Goal: Navigation & Orientation: Find specific page/section

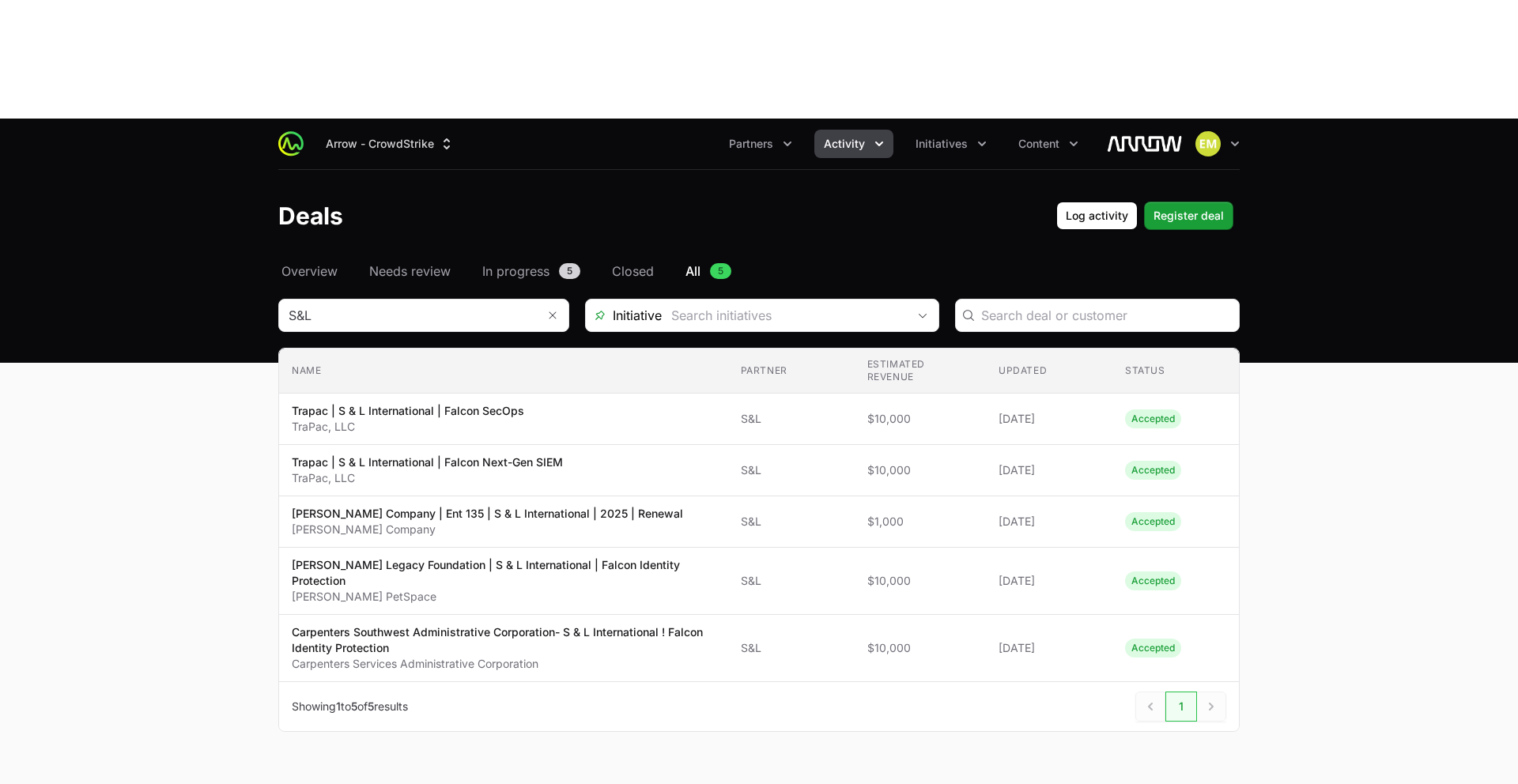
click at [843, 136] on span "Activity" at bounding box center [844, 143] width 41 height 15
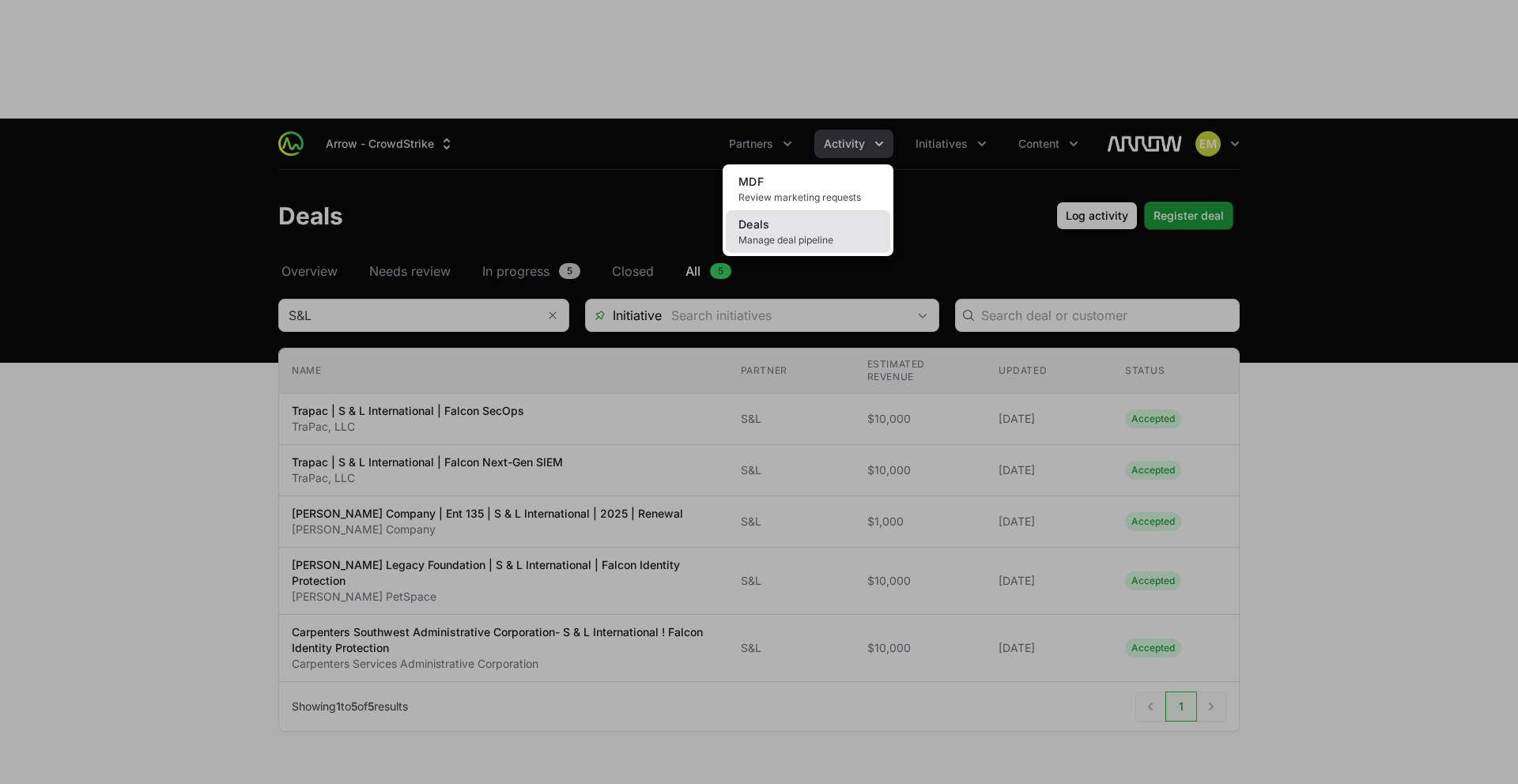
click at [823, 210] on link "Deals Manage deal pipeline" at bounding box center [808, 232] width 165 height 43
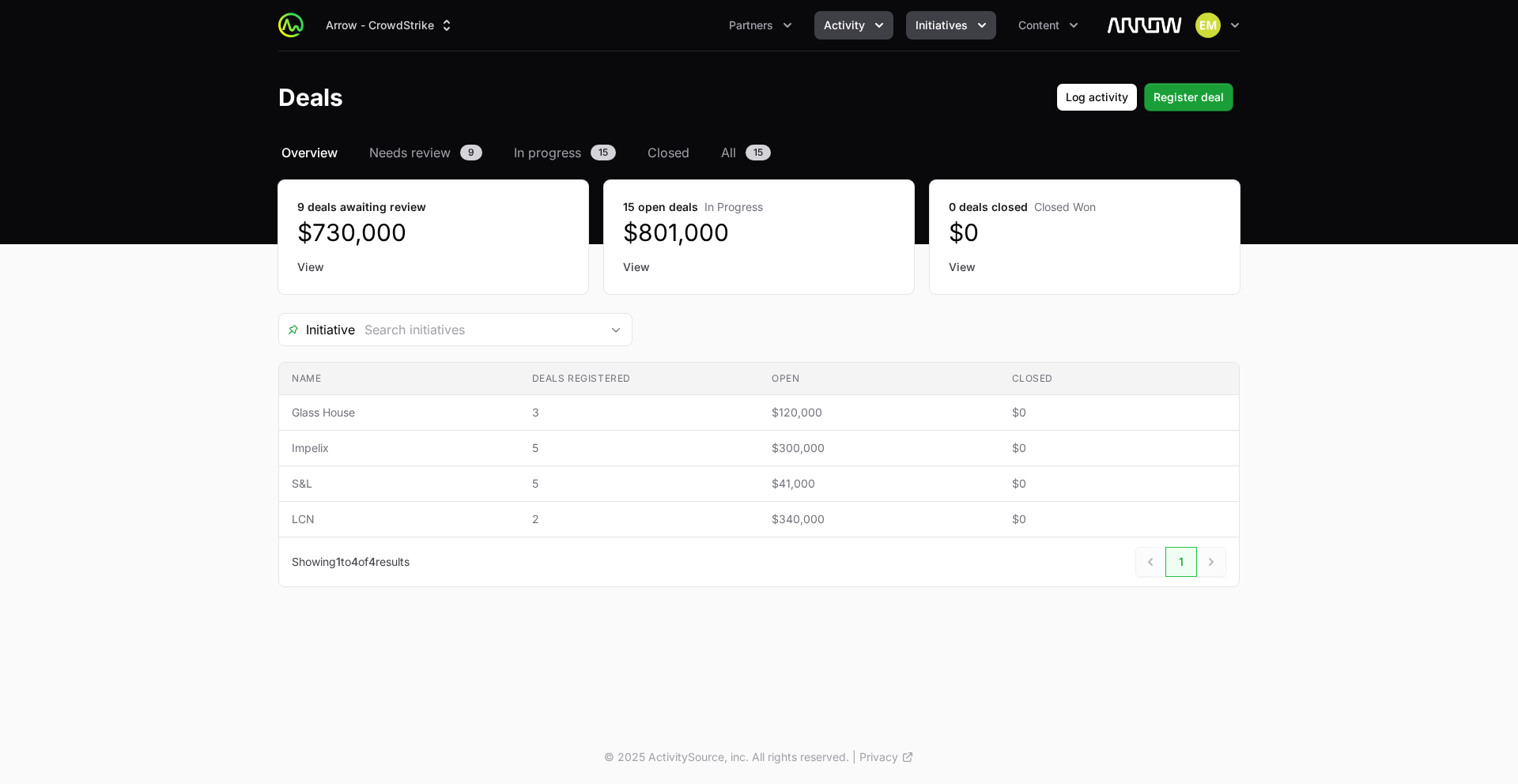
click at [957, 32] on span "Initiatives" at bounding box center [941, 25] width 52 height 15
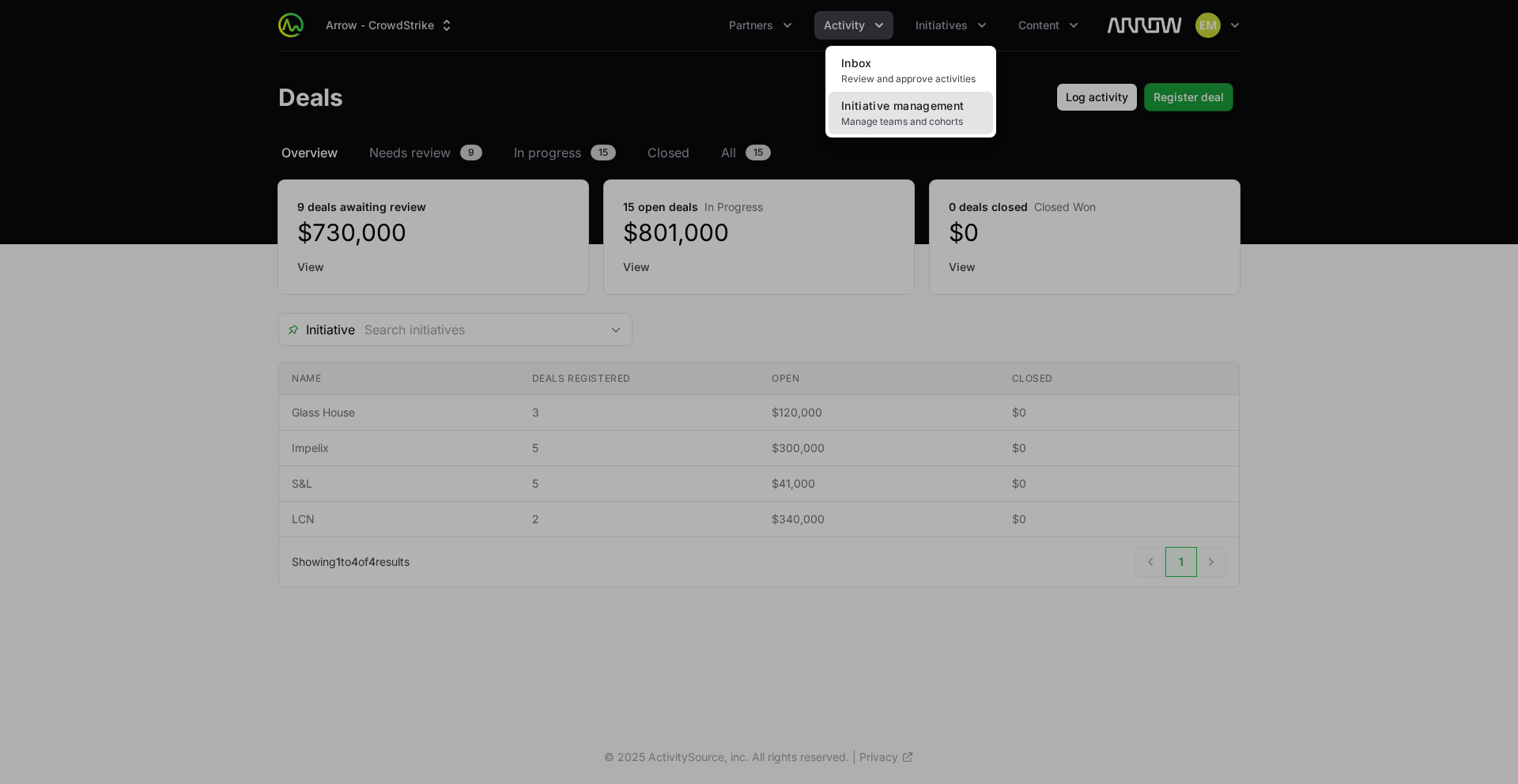
click at [922, 100] on span "Initiative management" at bounding box center [902, 106] width 123 height 14
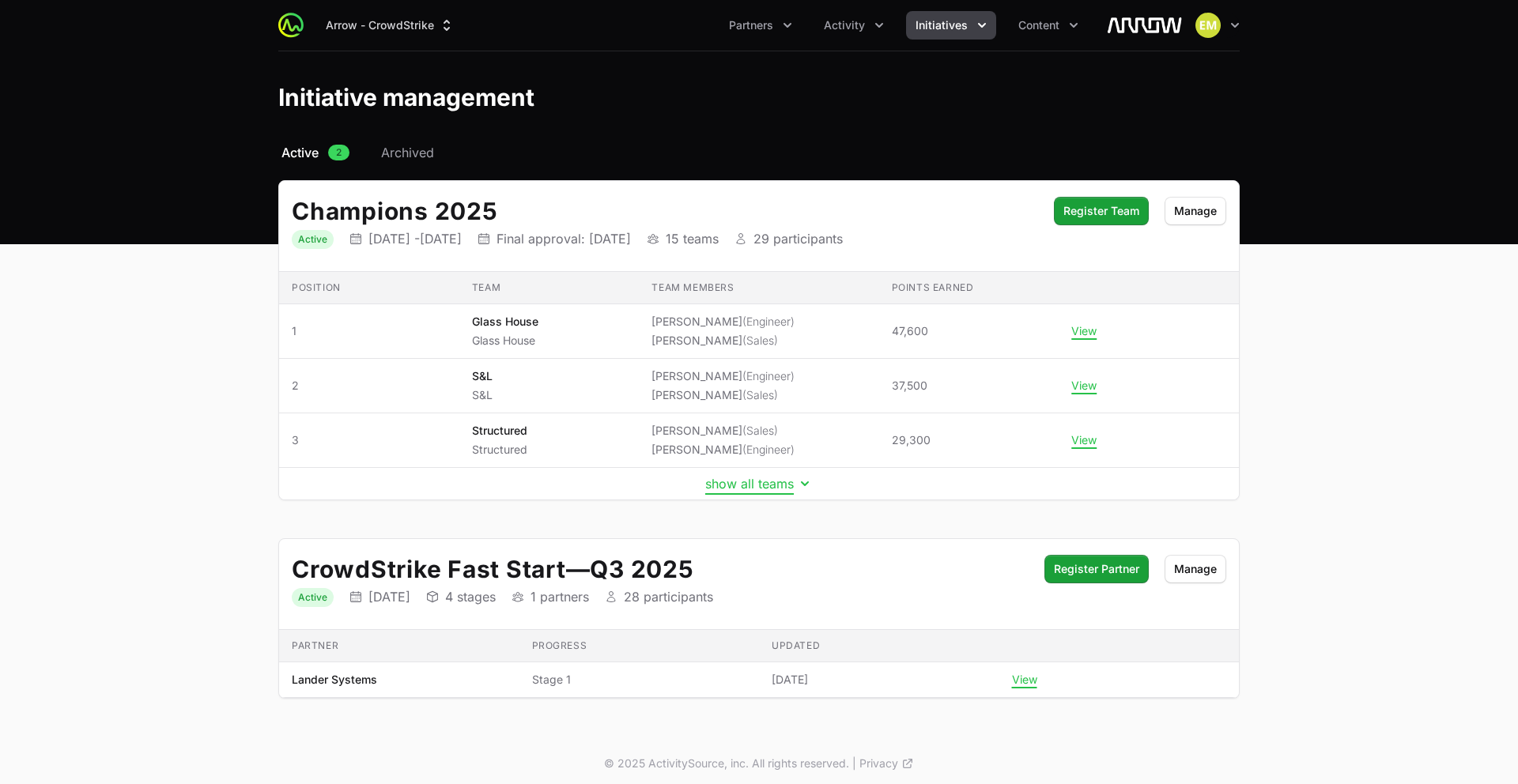
click at [767, 490] on button "show all teams" at bounding box center [759, 484] width 107 height 15
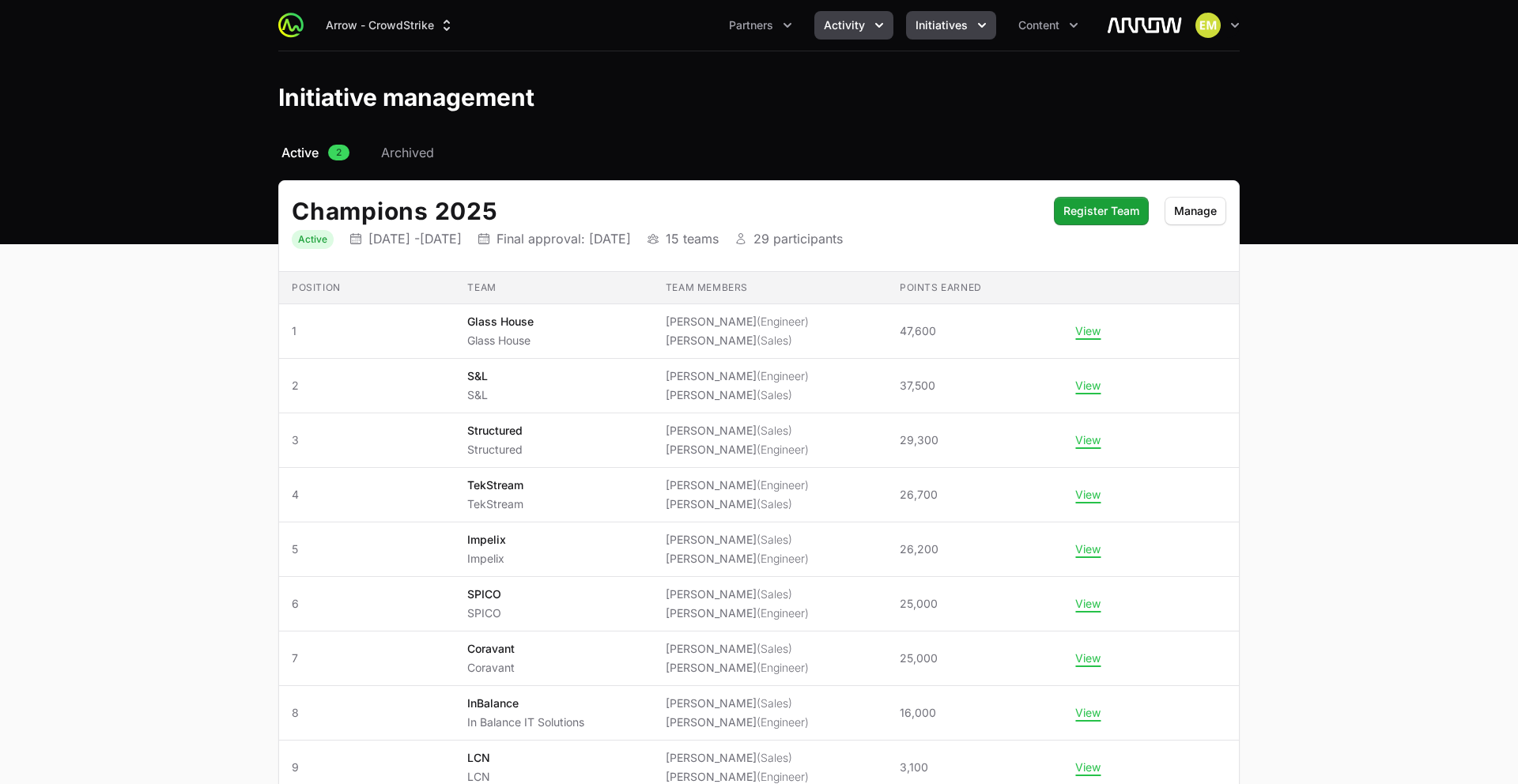
click at [876, 27] on icon "Activity menu" at bounding box center [879, 25] width 15 height 15
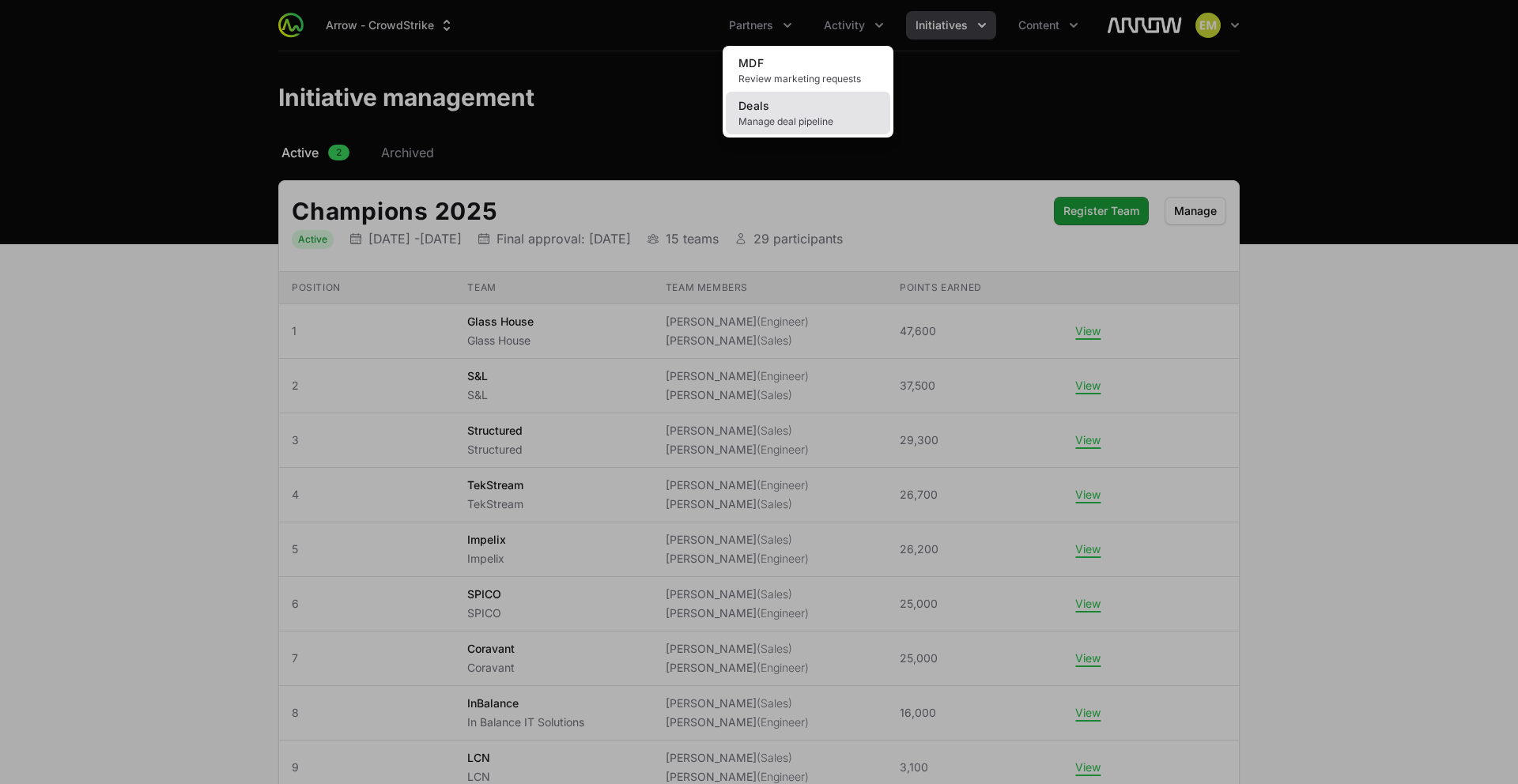
click at [792, 101] on link "Deals Manage deal pipeline" at bounding box center [808, 113] width 165 height 43
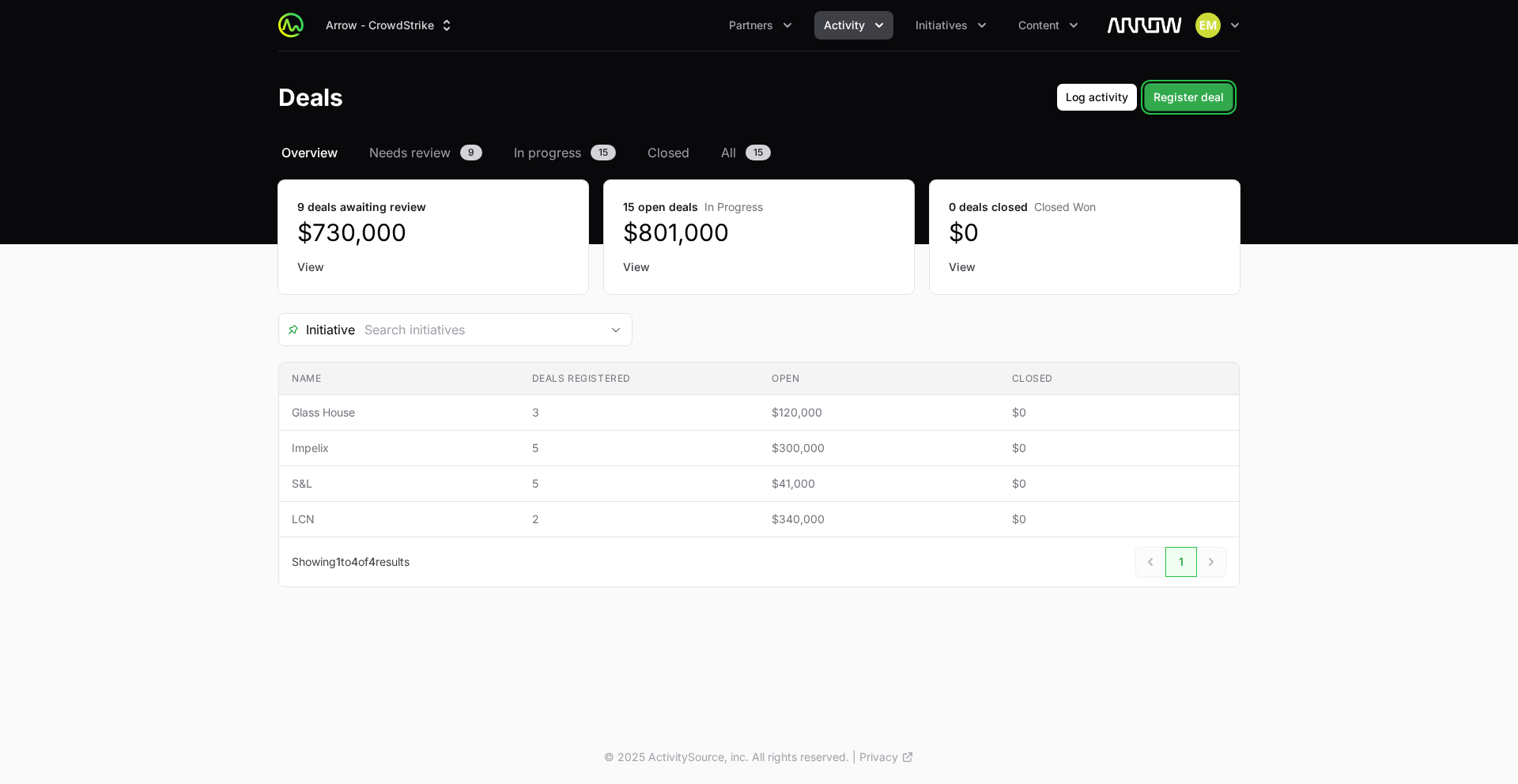
click at [1188, 99] on span "Register deal" at bounding box center [1188, 97] width 70 height 19
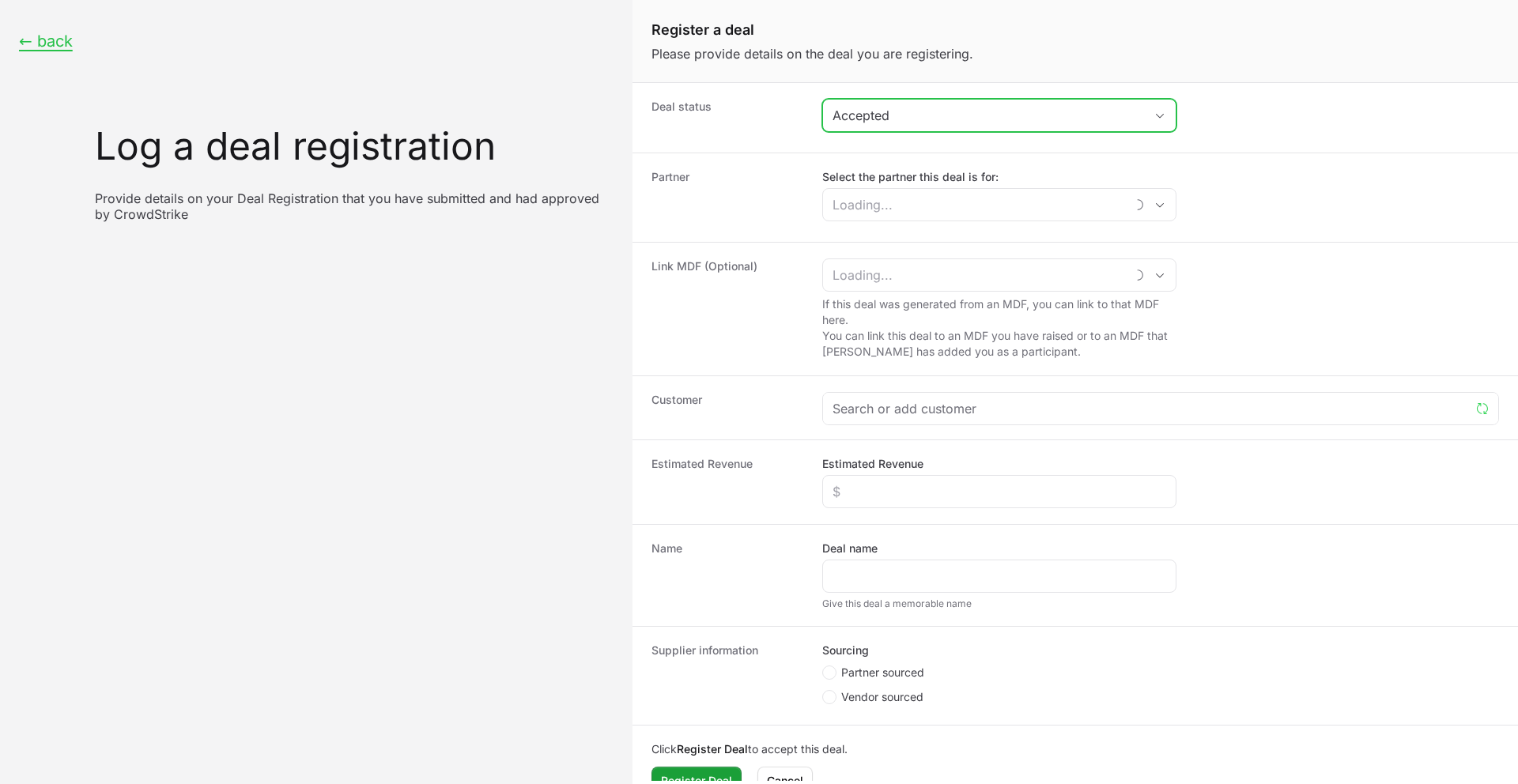
click at [890, 118] on div "Accepted" at bounding box center [988, 115] width 311 height 19
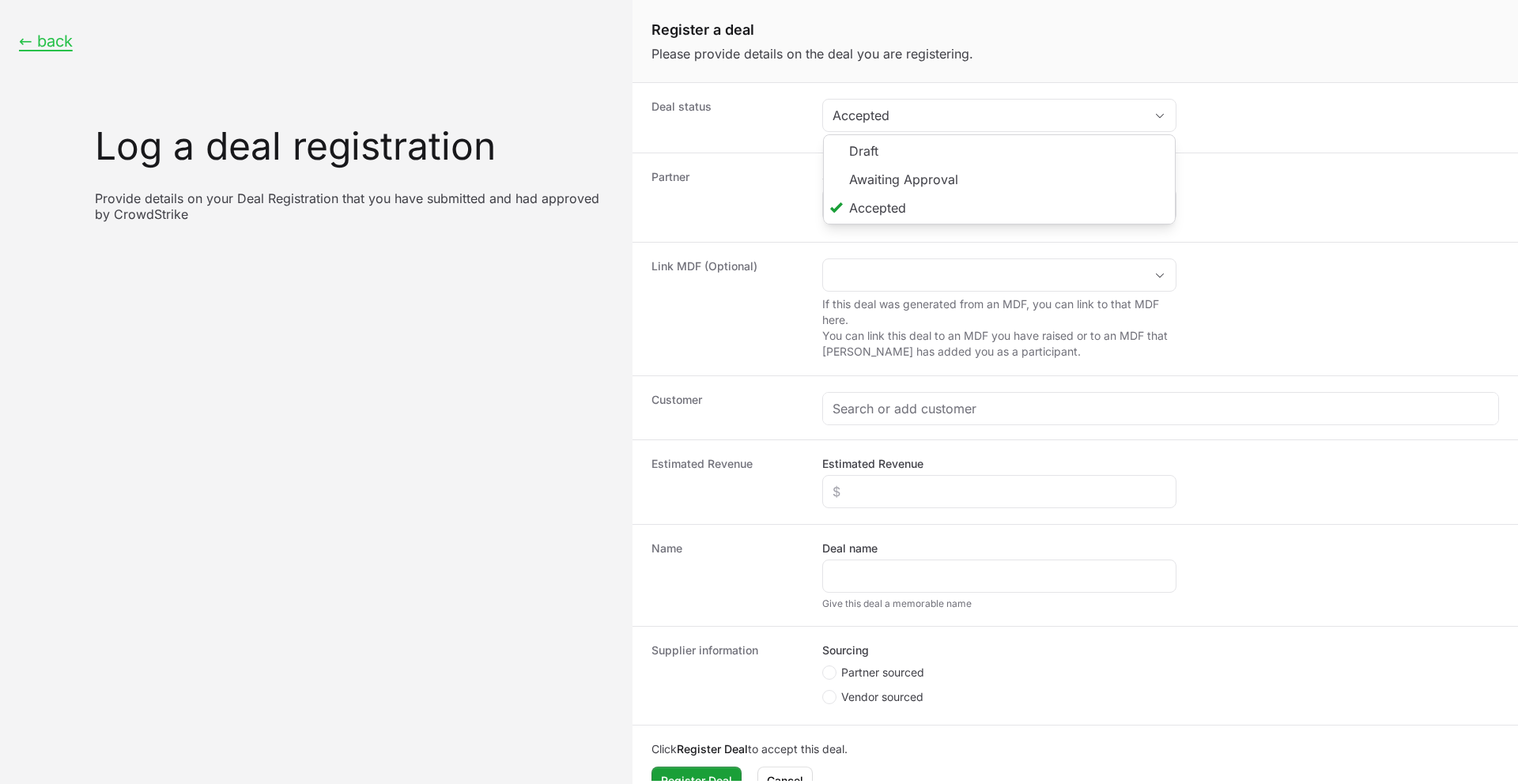
click at [789, 201] on dt "Partner" at bounding box center [727, 197] width 152 height 57
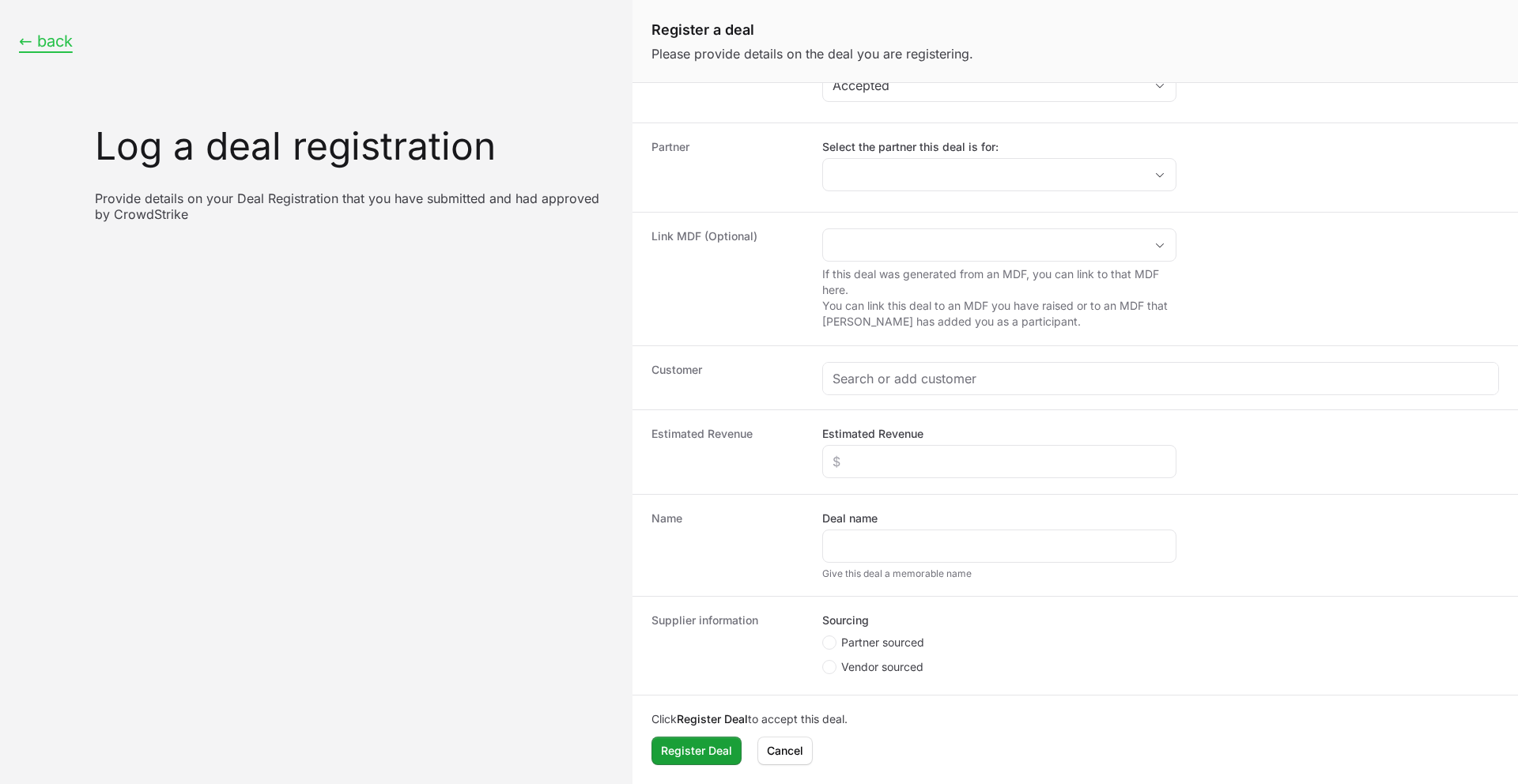
click at [54, 39] on button "← back" at bounding box center [45, 41] width 54 height 20
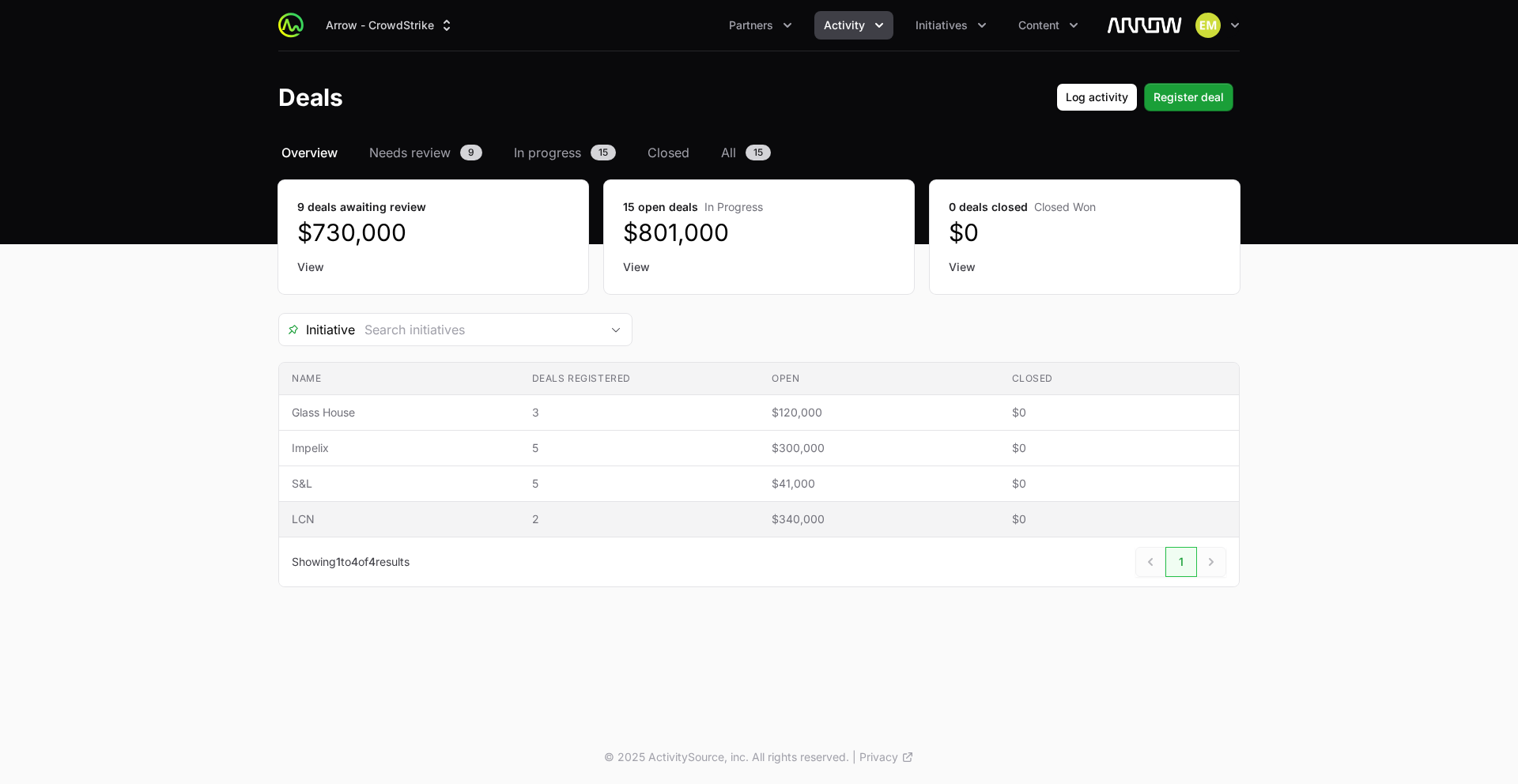
click at [601, 519] on span "2" at bounding box center [639, 519] width 215 height 15
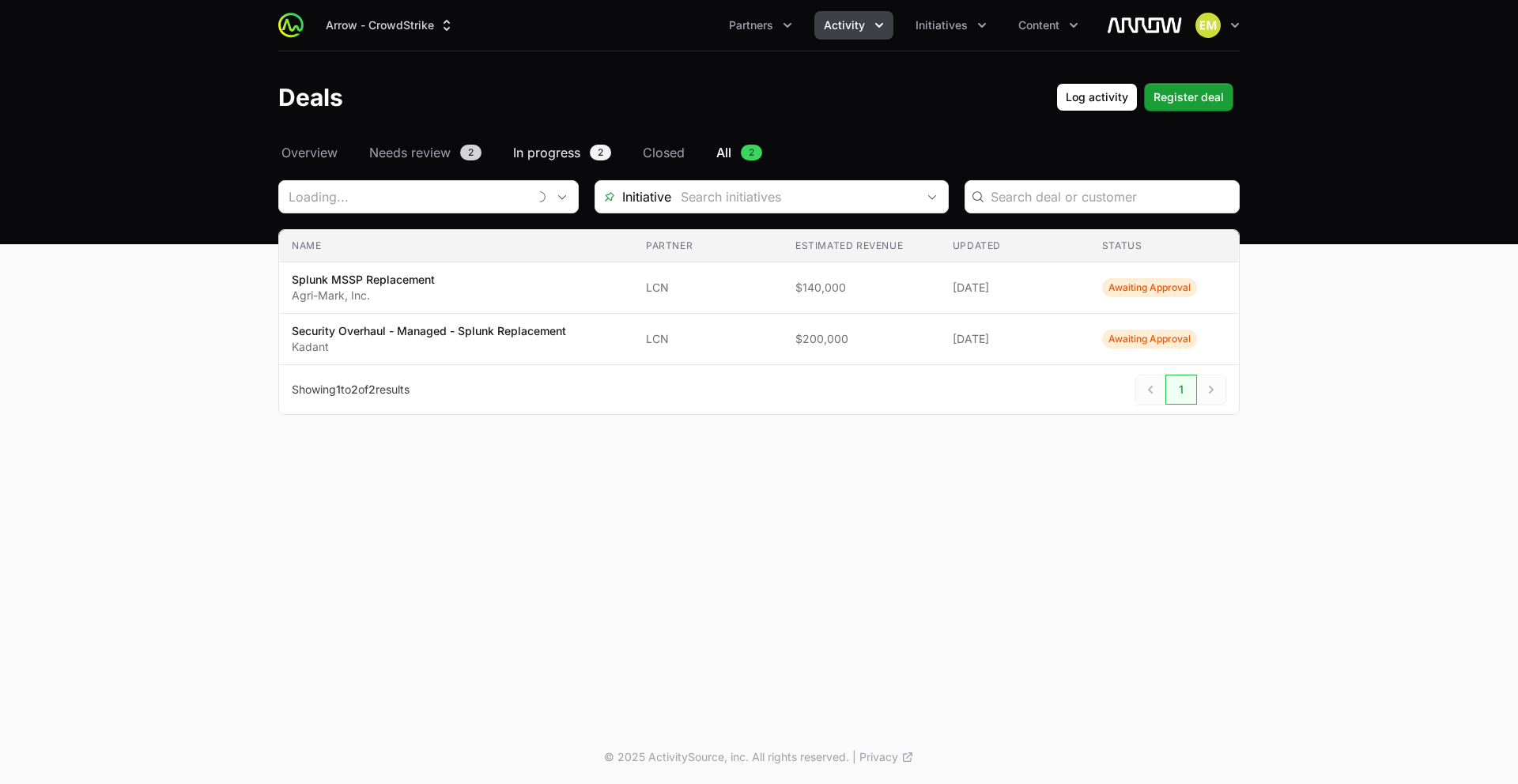
type input "LCN"
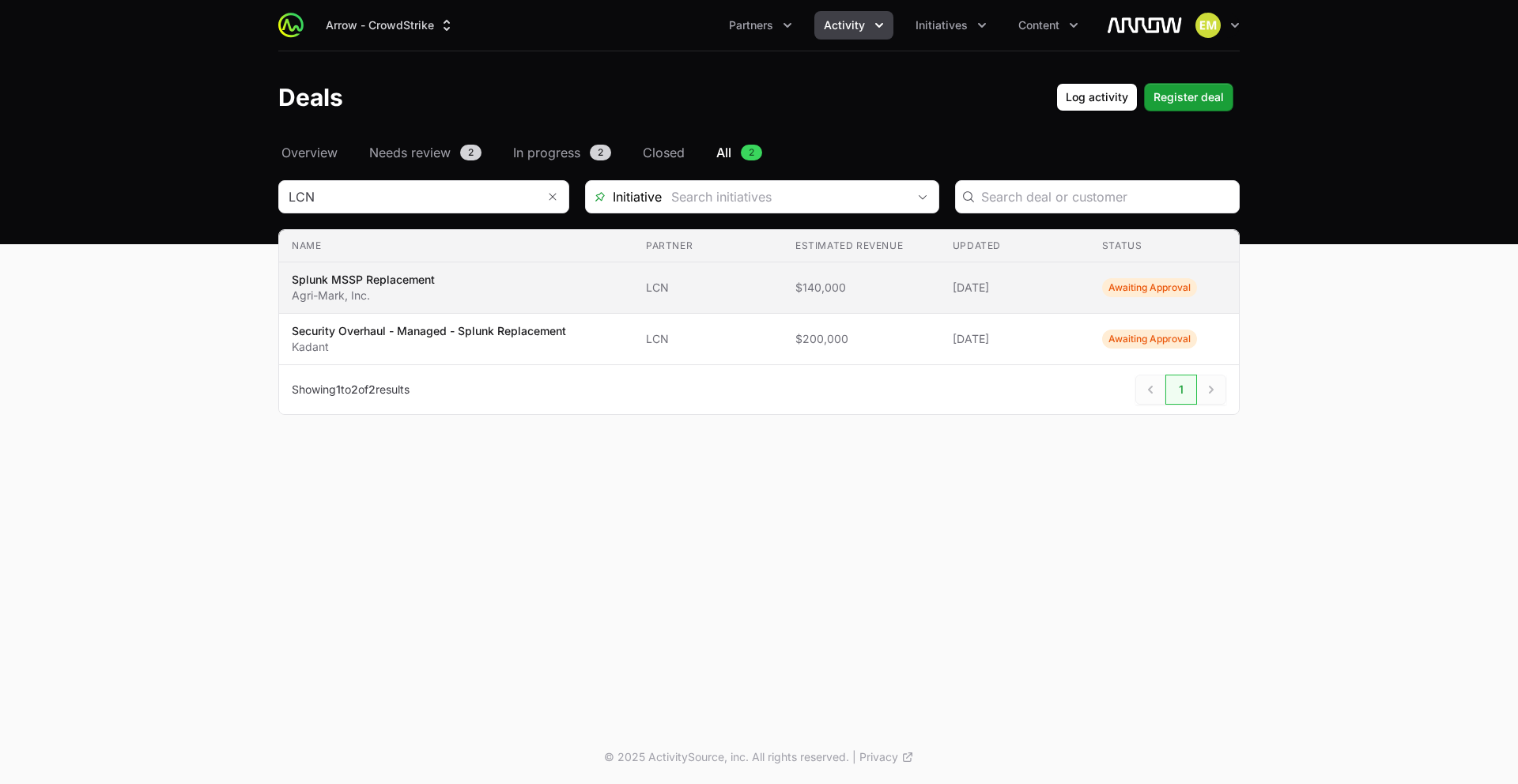
click at [698, 284] on span "LCN" at bounding box center [708, 287] width 124 height 15
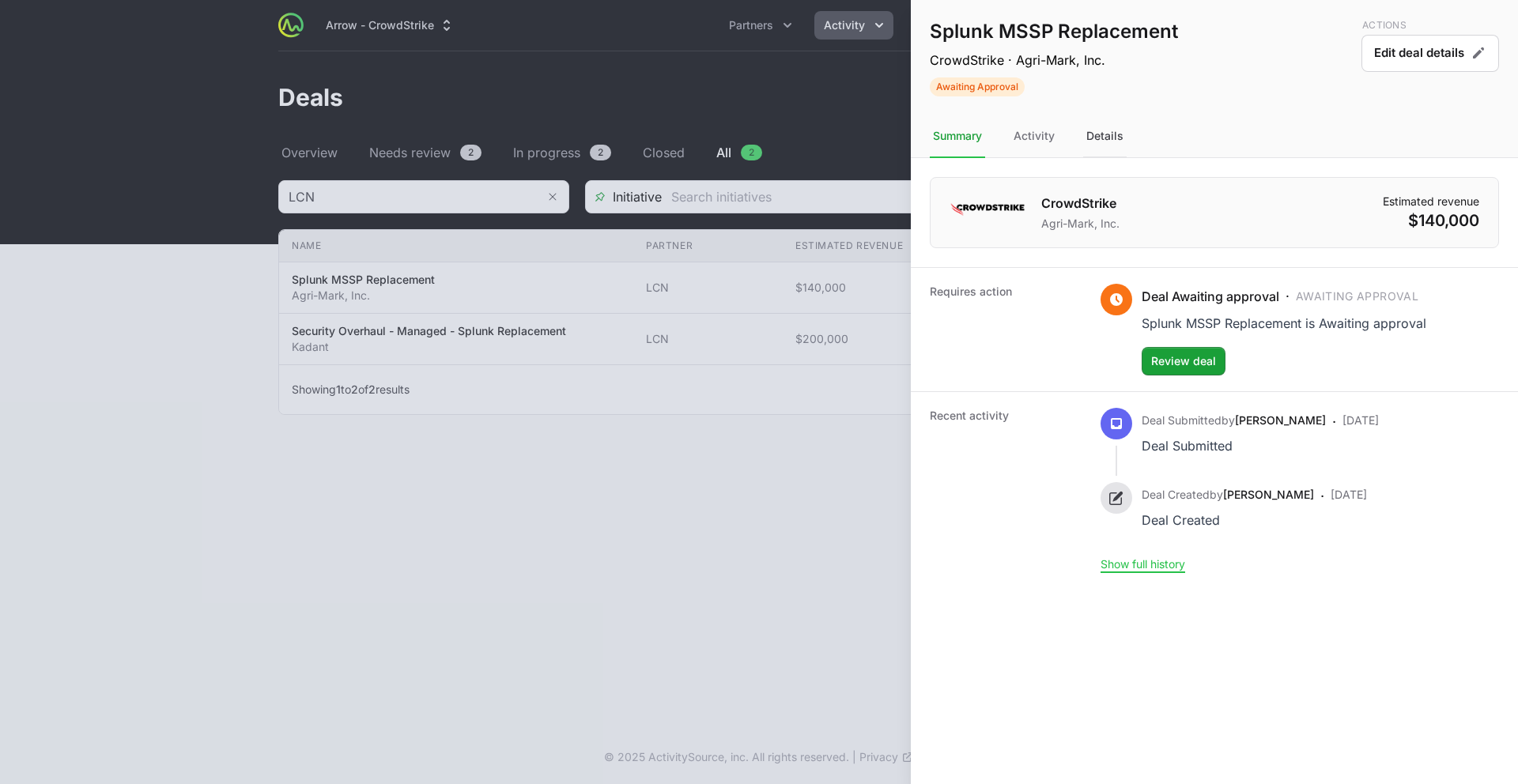
click at [1105, 140] on div "Details" at bounding box center [1104, 137] width 44 height 43
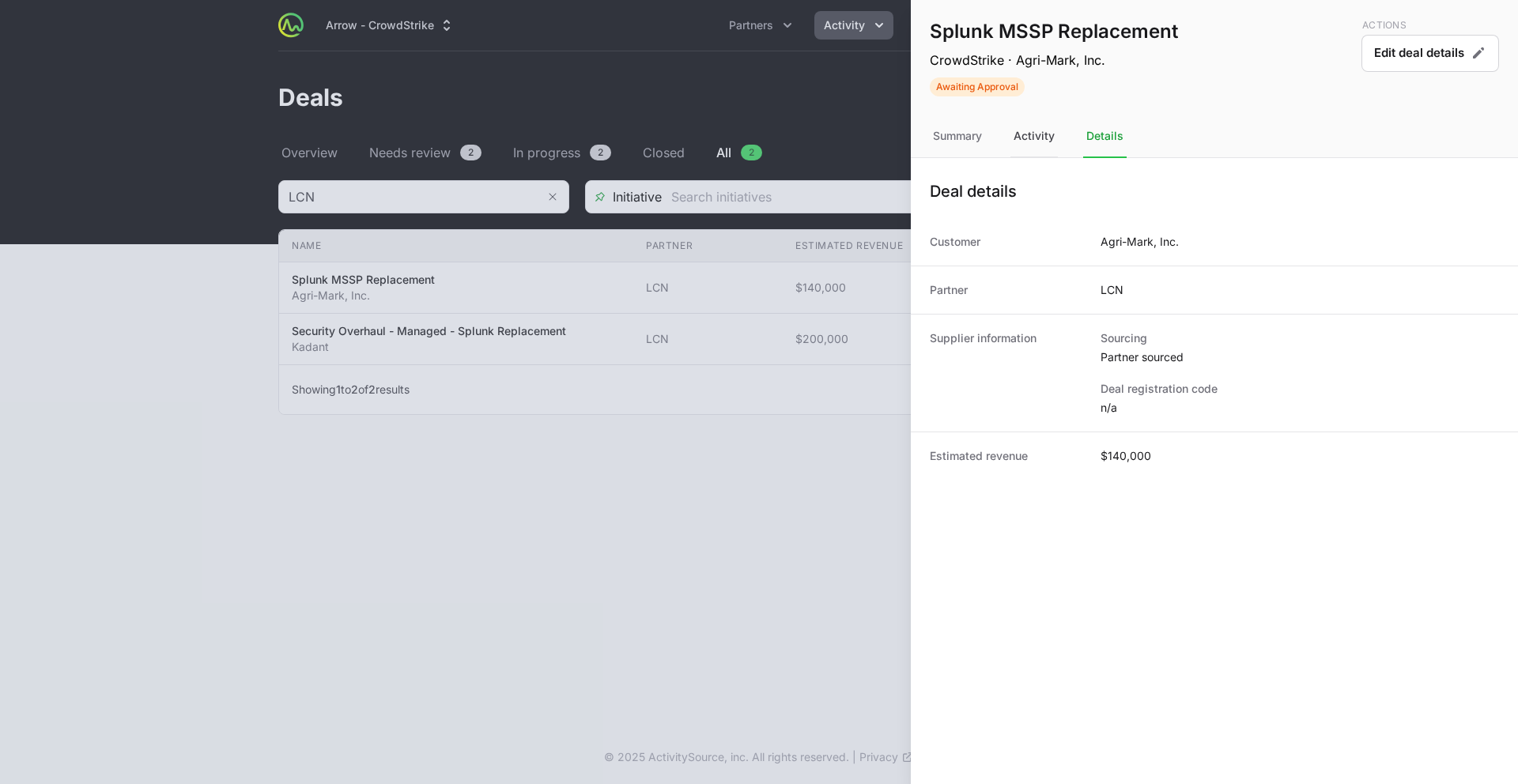
click at [1048, 136] on div "Activity" at bounding box center [1034, 137] width 47 height 43
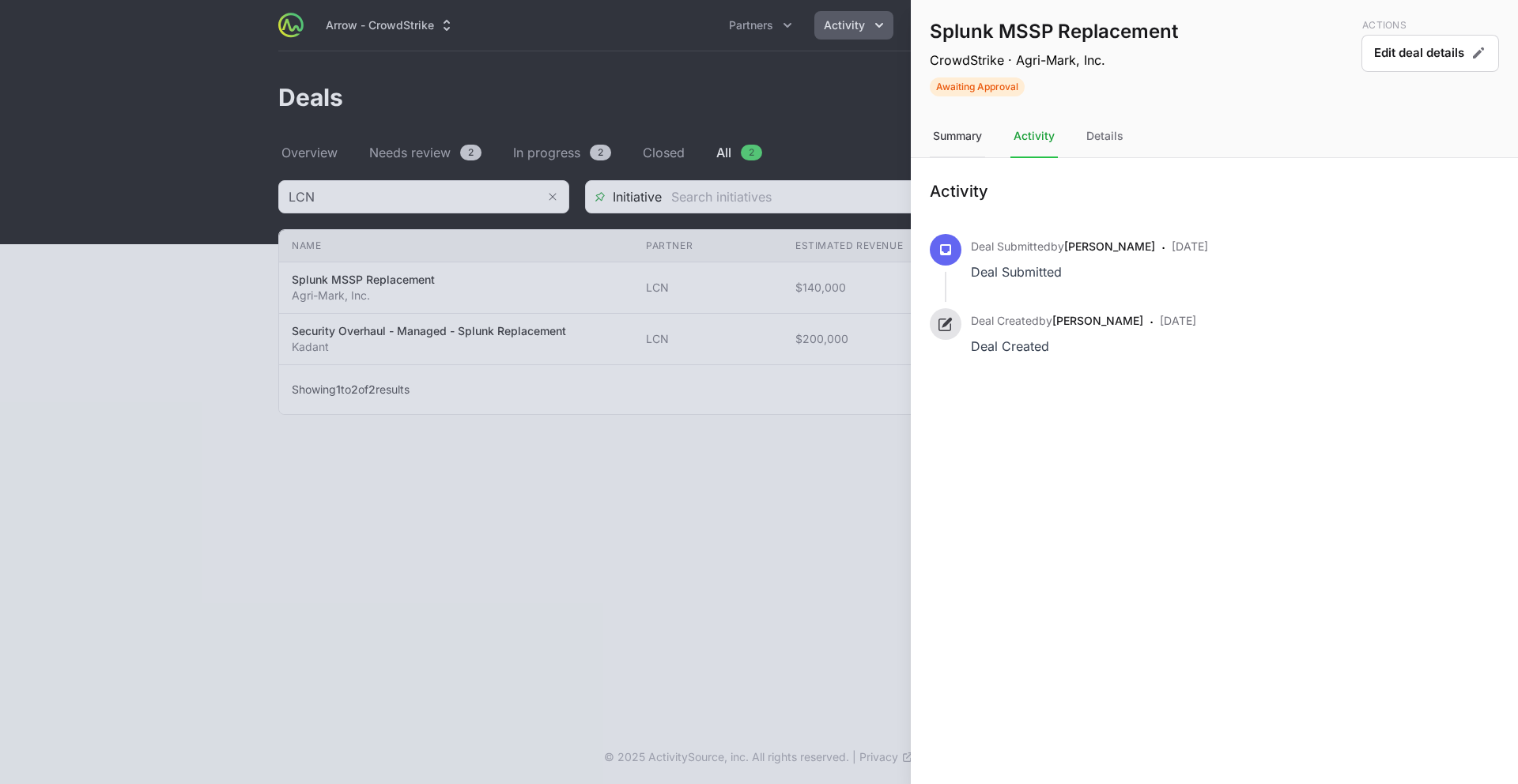
click at [965, 136] on div "Summary" at bounding box center [958, 137] width 55 height 43
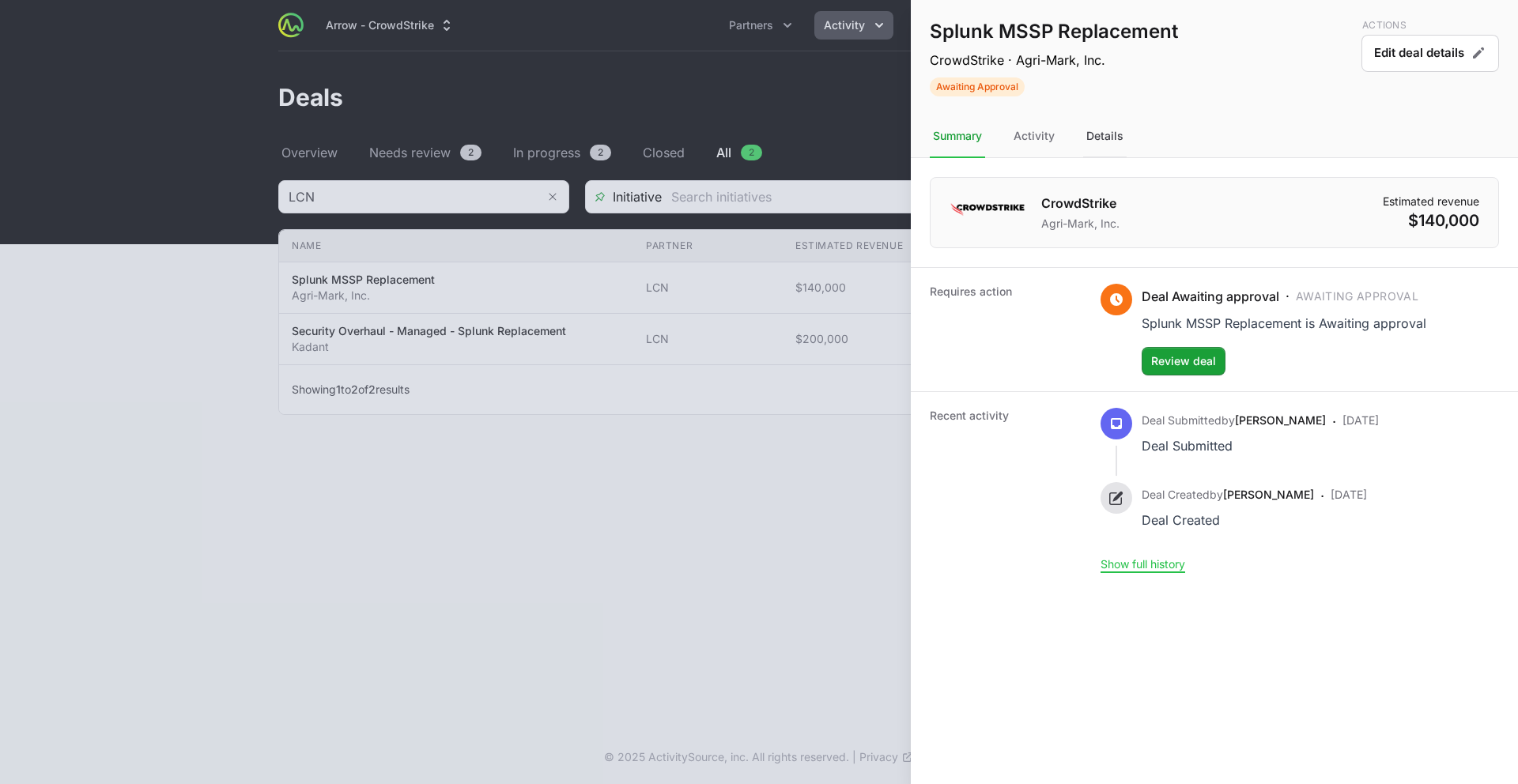
click at [1106, 130] on div "Details" at bounding box center [1104, 137] width 44 height 43
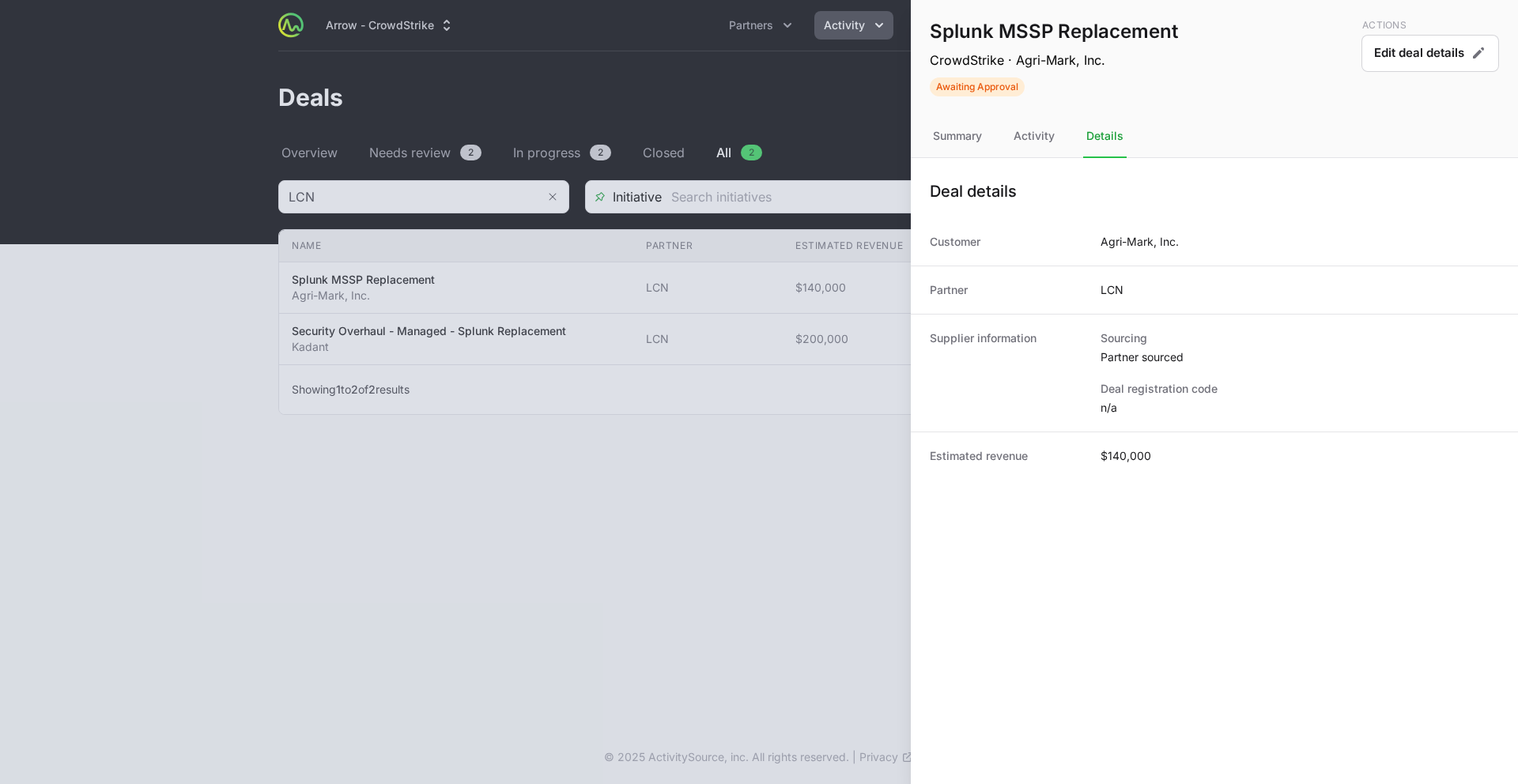
click at [729, 528] on div at bounding box center [759, 392] width 1518 height 784
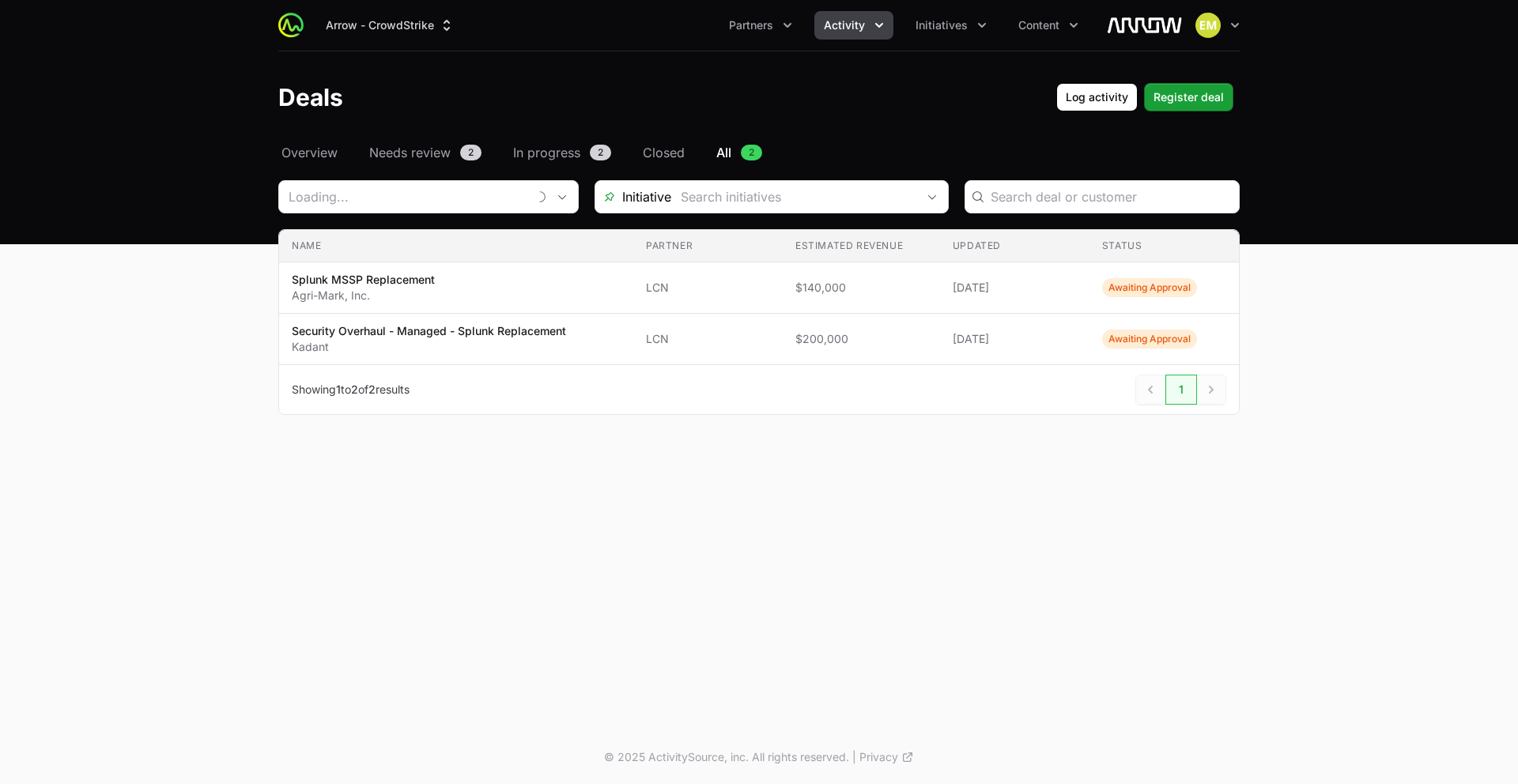
type input "LCN"
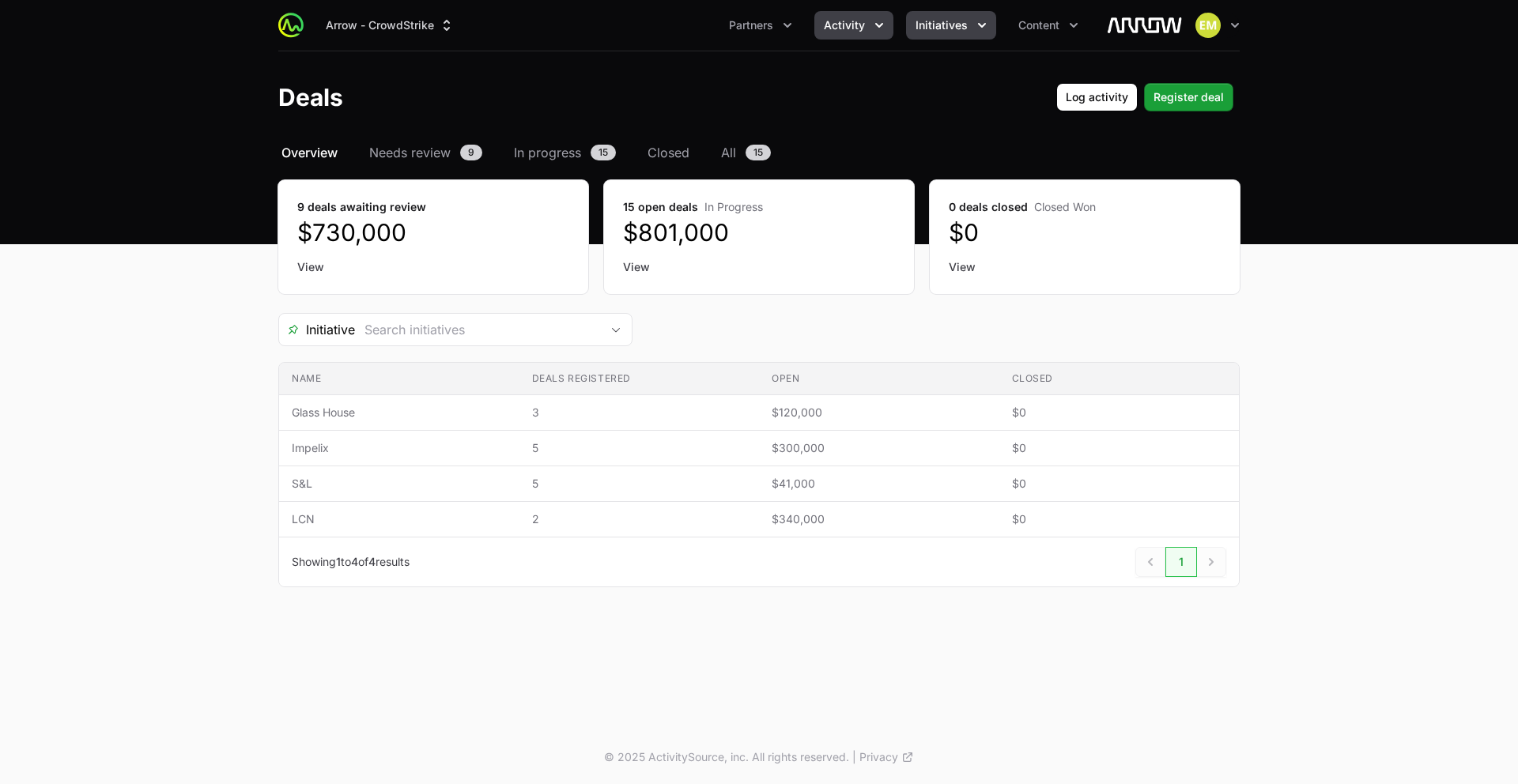
click at [951, 21] on span "Initiatives" at bounding box center [941, 25] width 52 height 15
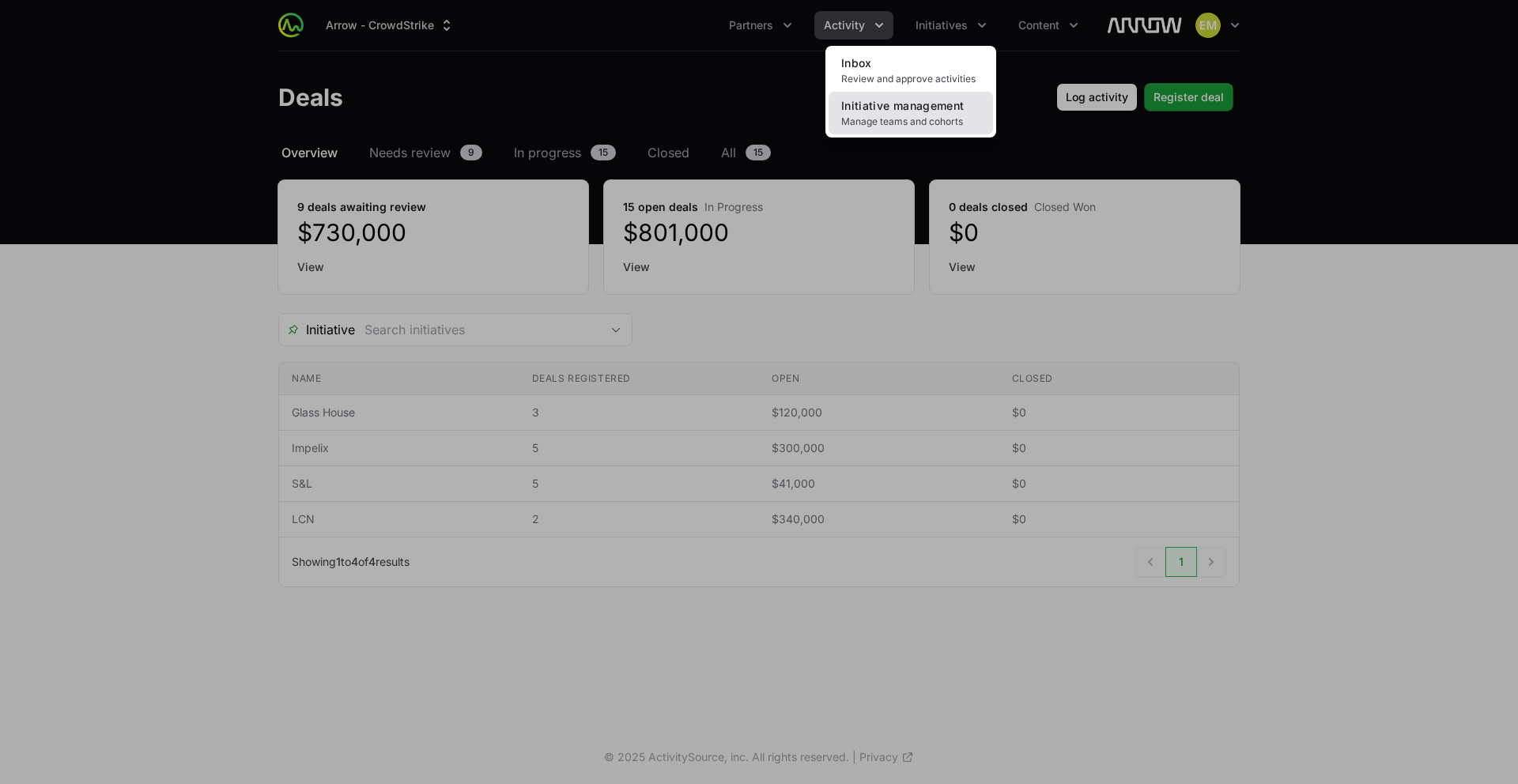
click at [956, 112] on link "Initiative management Manage teams and cohorts" at bounding box center [911, 113] width 165 height 43
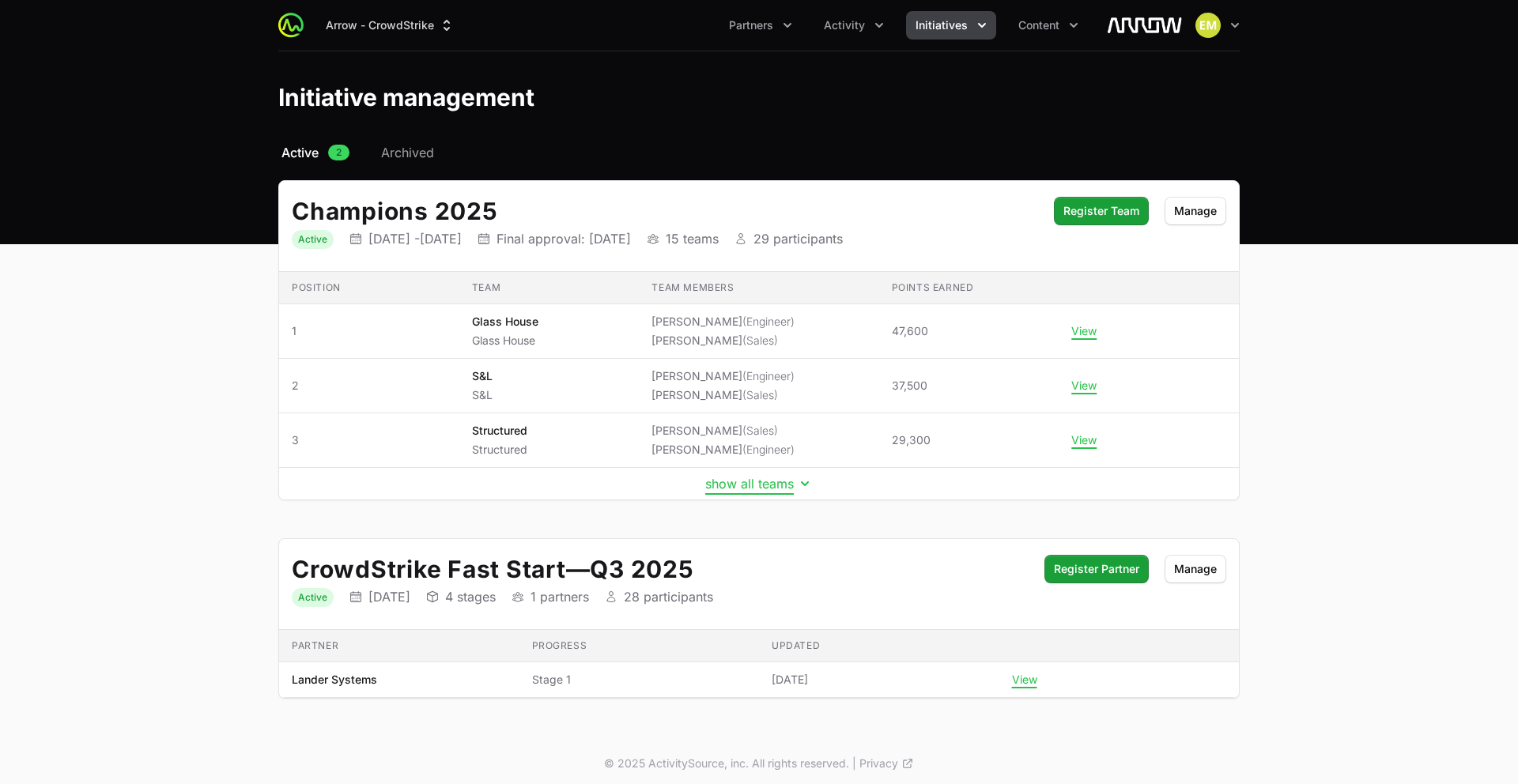
click at [739, 484] on button "show all teams" at bounding box center [759, 484] width 107 height 15
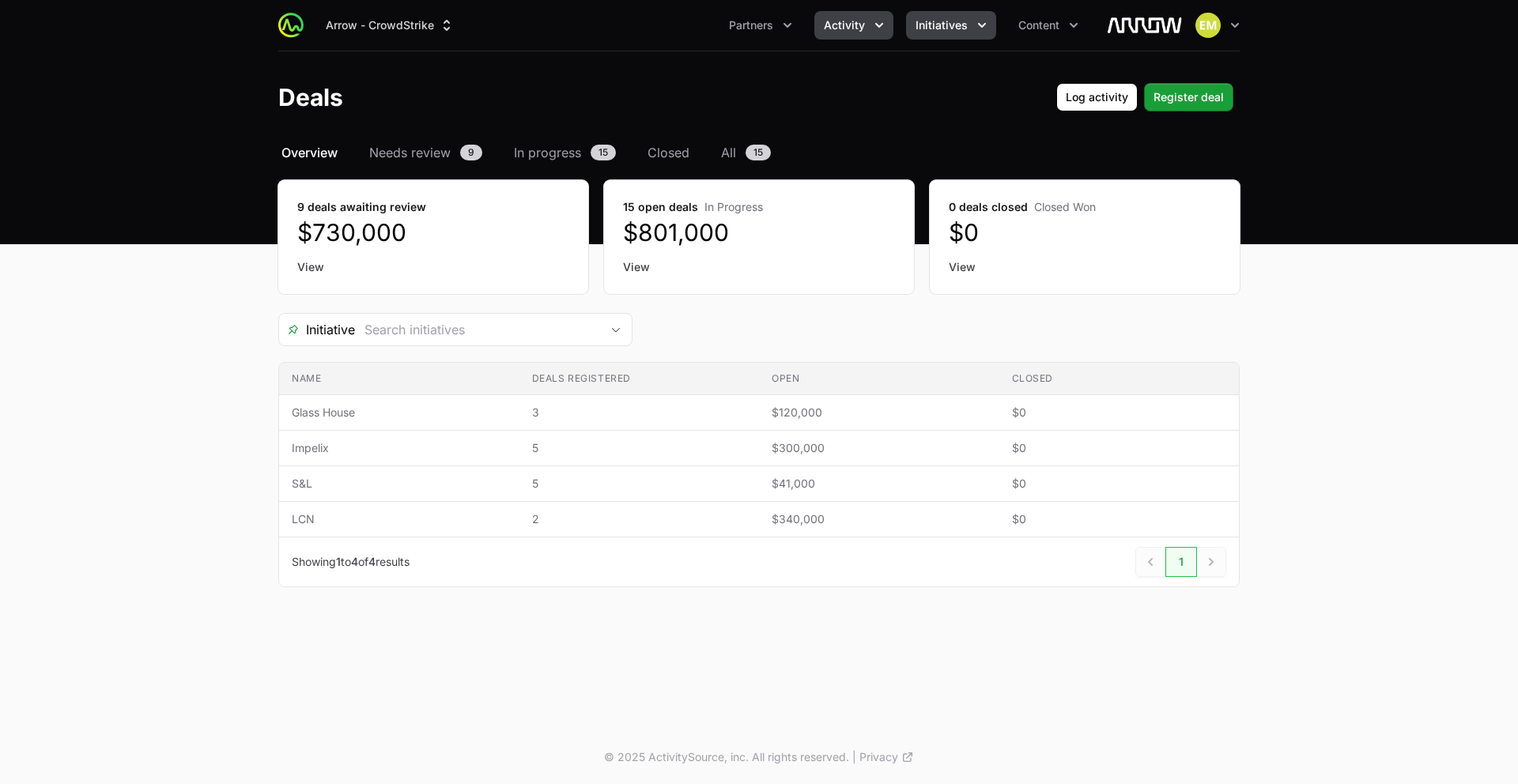
click at [923, 31] on span "Initiatives" at bounding box center [941, 25] width 52 height 15
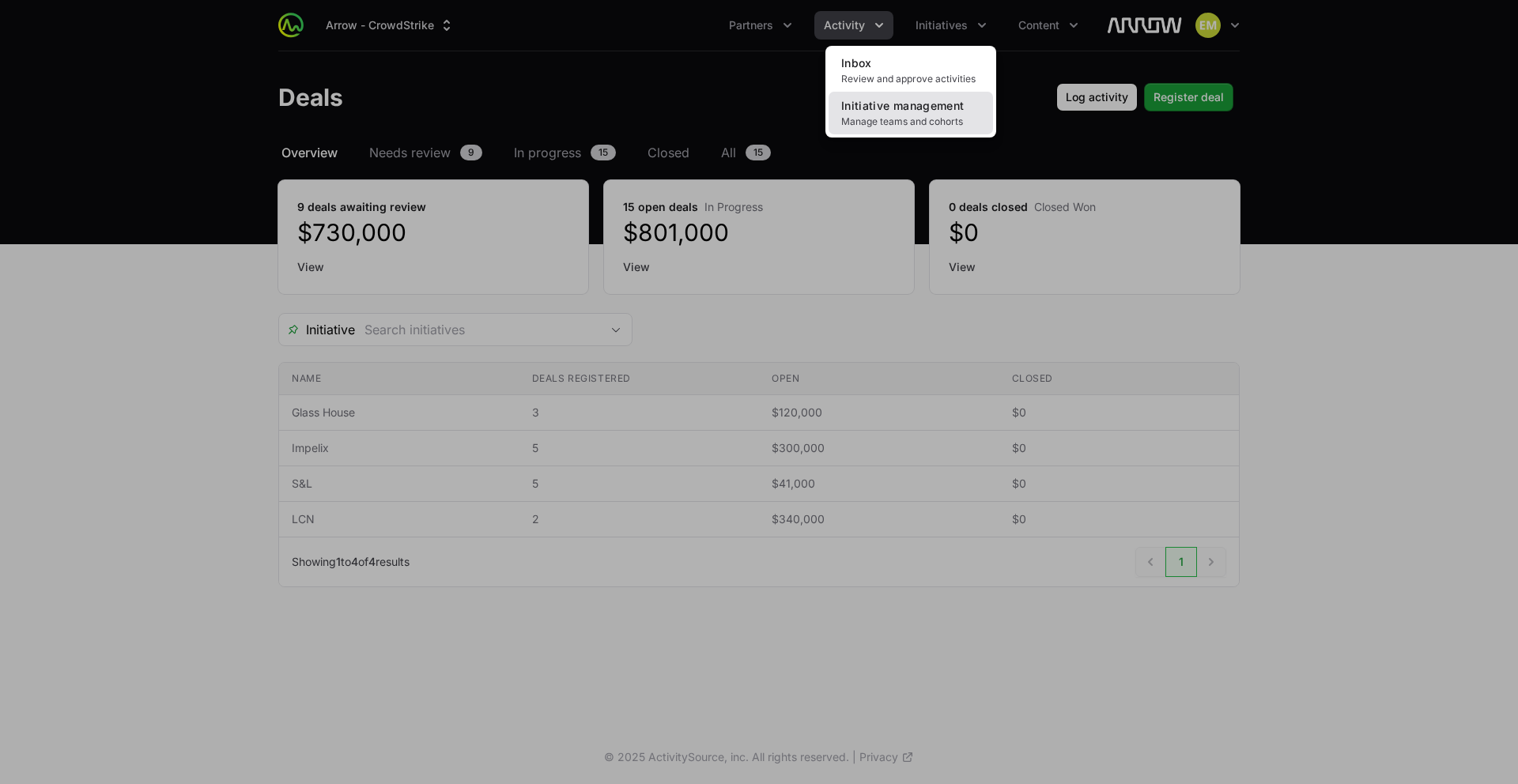
click at [910, 95] on link "Initiative management Manage teams and cohorts" at bounding box center [911, 113] width 165 height 43
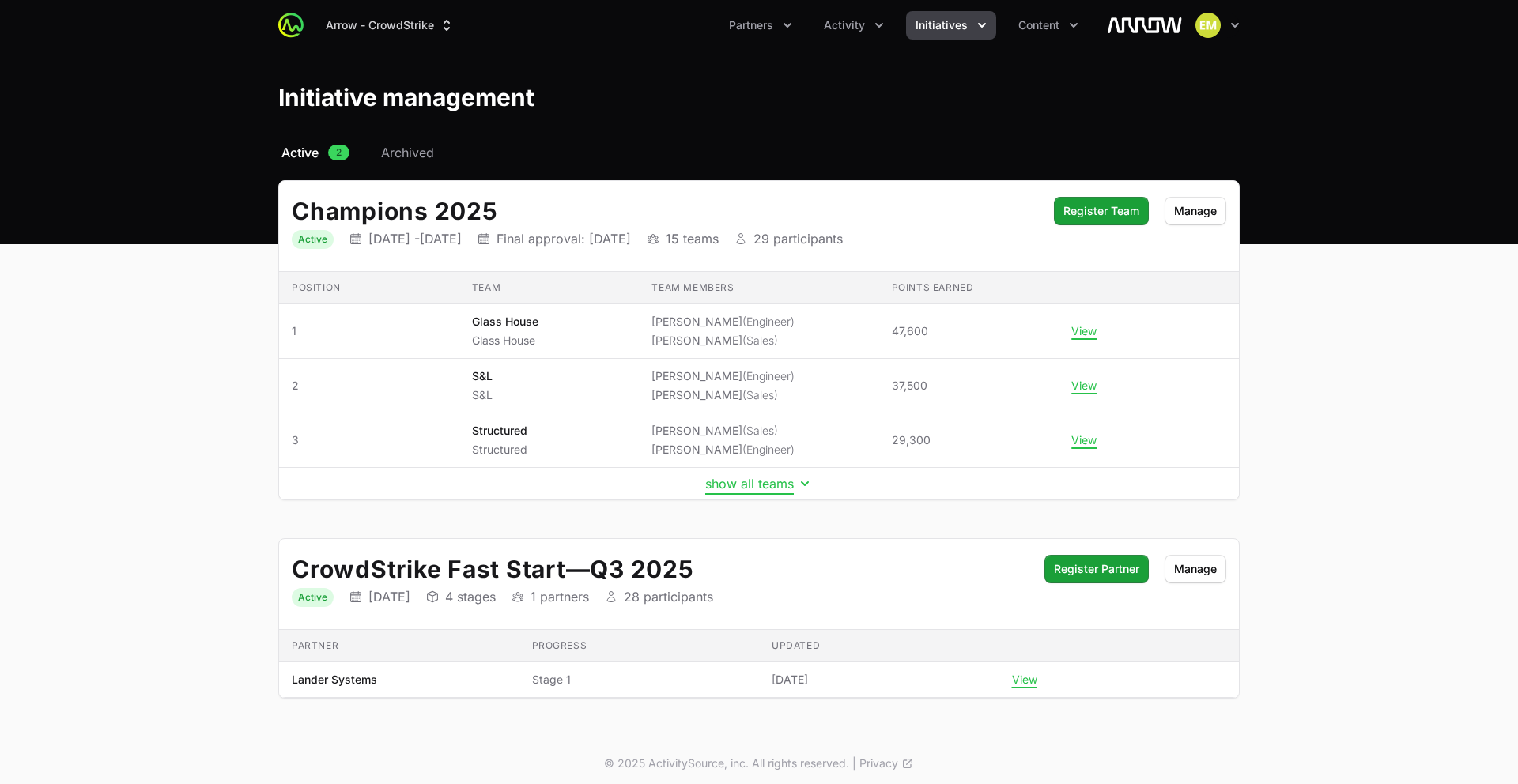
click at [751, 490] on button "show all teams" at bounding box center [759, 484] width 107 height 15
